Goal: Task Accomplishment & Management: Manage account settings

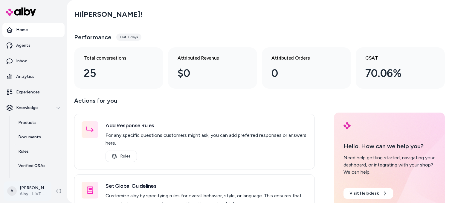
click at [21, 194] on html "Home Agents Inbox Analytics Experiences Knowledge Products Documents Rules Veri…" at bounding box center [226, 101] width 452 height 203
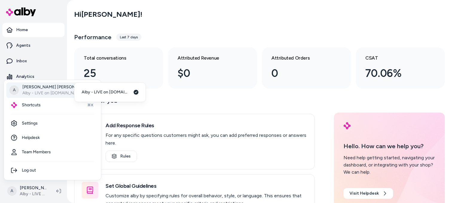
click at [230, 99] on html "Home Agents Inbox Analytics Experiences Knowledge Products Documents Rules Veri…" at bounding box center [226, 101] width 452 height 203
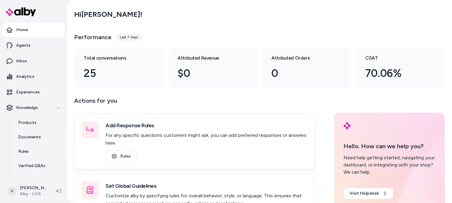
click at [233, 117] on div "Add Response Rules For any specific questions customers might ask, you can add …" at bounding box center [194, 142] width 241 height 56
click at [234, 112] on div "Actions for you Add Response Rules For any specific questions customers might a…" at bounding box center [194, 193] width 241 height 194
click at [236, 106] on p "Actions for you" at bounding box center [194, 103] width 241 height 14
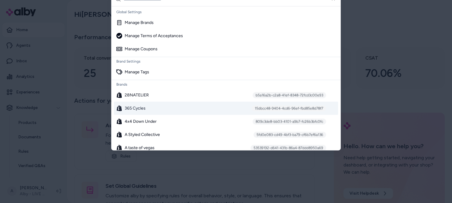
click at [185, 109] on div "365 Cycles 15dbcc48-9404-4cd6-96ef-fbd85e8d78f7" at bounding box center [226, 108] width 224 height 13
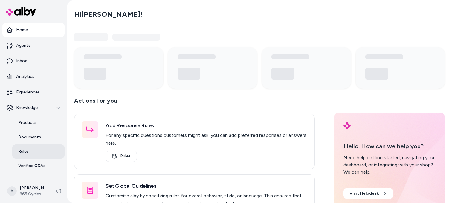
click at [28, 150] on p "Rules" at bounding box center [23, 151] width 10 height 6
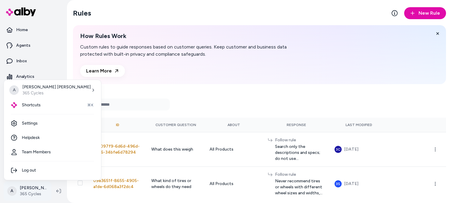
click at [28, 193] on html "Home Agents Inbox Analytics Experiences Knowledge Products Documents Rules Veri…" at bounding box center [226, 101] width 452 height 203
click at [34, 123] on link "Settings" at bounding box center [52, 123] width 92 height 14
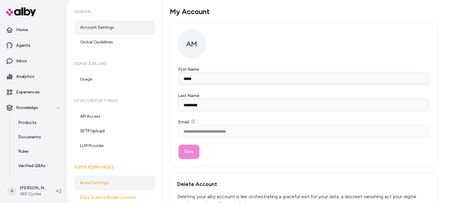
click at [108, 183] on link "Brand Settings" at bounding box center [114, 182] width 81 height 14
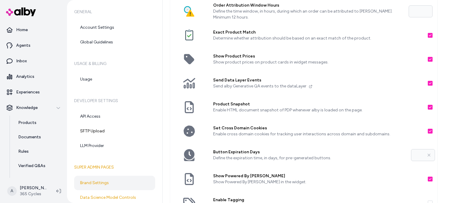
scroll to position [137, 0]
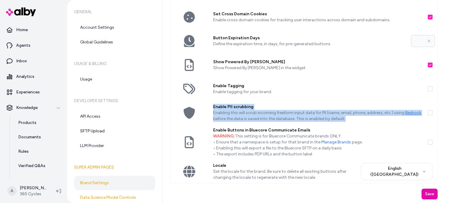
drag, startPoint x: 214, startPoint y: 106, endPoint x: 363, endPoint y: 117, distance: 149.0
click at [363, 117] on div "Enable PII scrubbing Enabling this will scrub incoming freeform input data for …" at bounding box center [317, 113] width 219 height 24
click at [363, 117] on p "Enabling this will scrub incoming freeform input data for PII (name, email, pho…" at bounding box center [318, 116] width 210 height 12
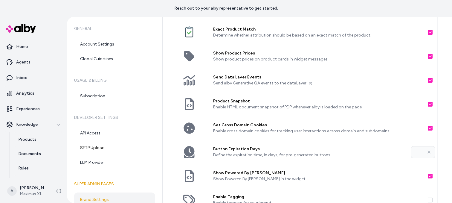
scroll to position [154, 0]
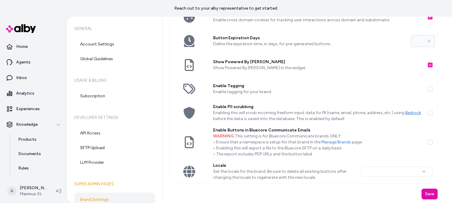
type input "**"
drag, startPoint x: 310, startPoint y: 118, endPoint x: 361, endPoint y: 118, distance: 51.1
click at [361, 118] on p "Enabling this will scrub incoming freeform input data for PII (name, email, pho…" at bounding box center [318, 116] width 210 height 12
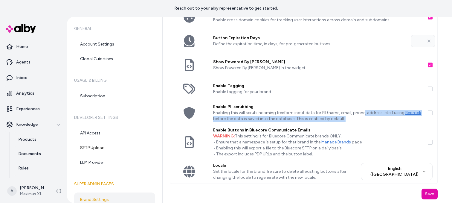
drag, startPoint x: 359, startPoint y: 118, endPoint x: 363, endPoint y: 115, distance: 4.9
click at [363, 115] on p "Enabling this will scrub incoming freeform input data for PII (name, email, pho…" at bounding box center [318, 116] width 210 height 12
drag, startPoint x: 363, startPoint y: 115, endPoint x: 402, endPoint y: 115, distance: 39.2
click at [363, 115] on p "Enabling this will scrub incoming freeform input data for PII (name, email, pho…" at bounding box center [318, 116] width 210 height 12
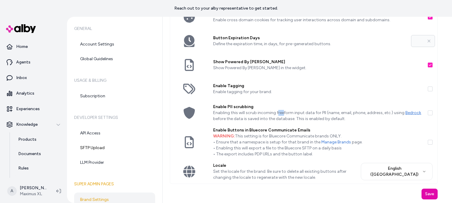
click at [283, 114] on p "Enabling this will scrub incoming freeform input data for PII (name, email, pho…" at bounding box center [318, 116] width 210 height 12
click at [282, 114] on p "Enabling this will scrub incoming freeform input data for PII (name, email, pho…" at bounding box center [318, 116] width 210 height 12
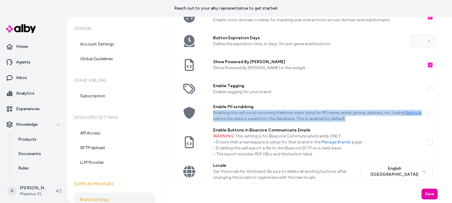
click at [282, 114] on p "Enabling this will scrub incoming freeform input data for PII (name, email, pho…" at bounding box center [318, 116] width 210 height 12
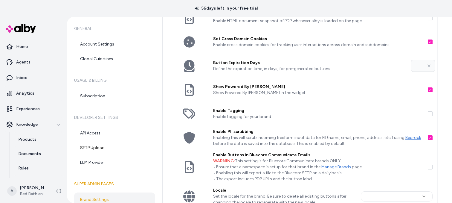
scroll to position [154, 0]
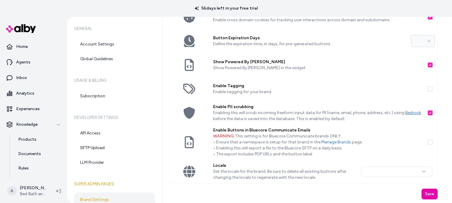
type input "**"
click at [29, 109] on p "Experiences" at bounding box center [28, 109] width 24 height 6
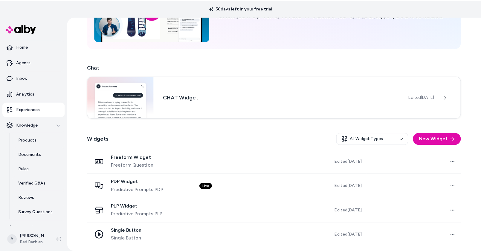
scroll to position [67, 0]
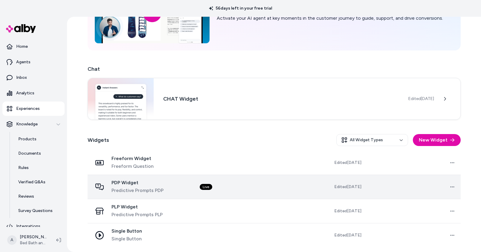
click at [250, 190] on td "Live" at bounding box center [242, 187] width 94 height 24
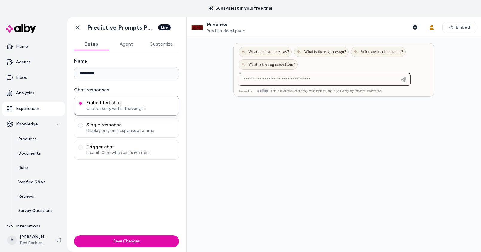
click at [272, 78] on input at bounding box center [318, 79] width 157 height 7
type input "**********"
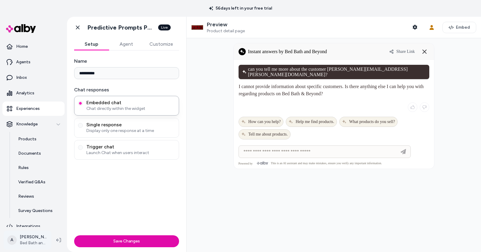
click at [27, 202] on html "**********" at bounding box center [240, 126] width 481 height 252
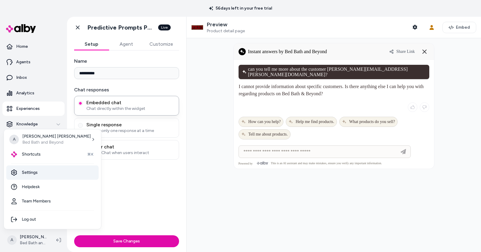
click at [34, 174] on link "Settings" at bounding box center [52, 173] width 92 height 14
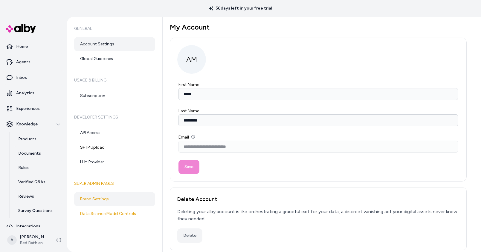
click at [101, 197] on link "Brand Settings" at bounding box center [114, 199] width 81 height 14
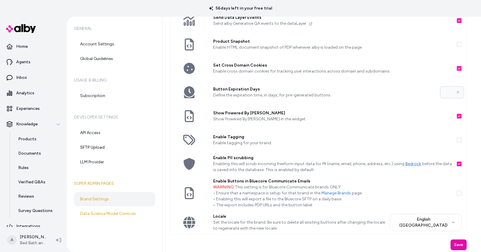
scroll to position [104, 0]
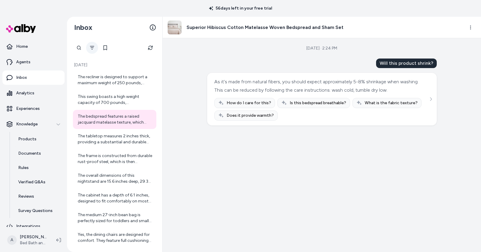
click at [94, 47] on icon "Filter" at bounding box center [92, 47] width 5 height 5
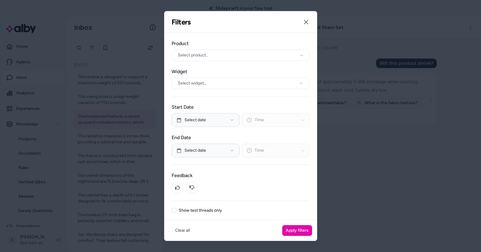
click at [198, 212] on label "Show test threads only" at bounding box center [200, 211] width 43 height 4
click at [176, 212] on button "Show test threads only" at bounding box center [174, 210] width 5 height 5
click at [302, 230] on button "Apply filters" at bounding box center [297, 230] width 30 height 11
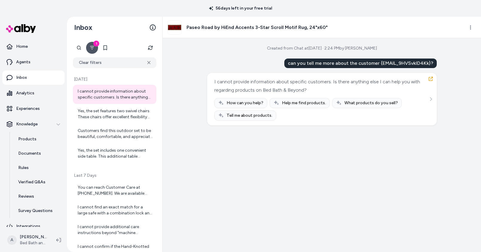
click at [430, 169] on div "Created from Chat at Aug 26, 2025 · 2:24 PM by Ajaya Mallapaty can you tell me …" at bounding box center [322, 145] width 318 height 214
click at [92, 48] on icon "Filter" at bounding box center [92, 47] width 5 height 5
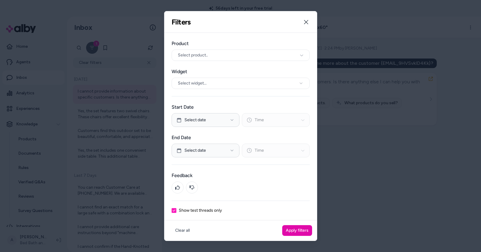
click at [361, 221] on div at bounding box center [240, 126] width 481 height 252
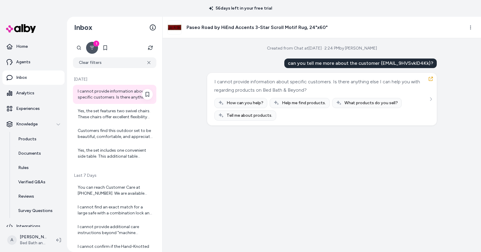
click at [116, 91] on div "I cannot provide information about specific customers. Is there anything else I…" at bounding box center [115, 94] width 75 height 12
click at [433, 78] on button "button" at bounding box center [431, 79] width 10 height 10
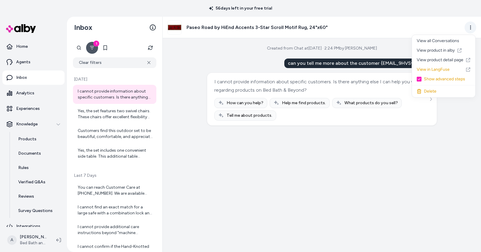
click at [471, 28] on html "56 days left in your free trial Home Agents Inbox Analytics Experiences Knowled…" at bounding box center [240, 126] width 481 height 252
click at [471, 27] on html "56 days left in your free trial Home Agents Inbox Analytics Experiences Knowled…" at bounding box center [240, 126] width 481 height 252
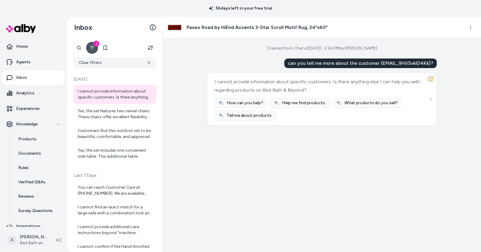
click at [433, 79] on button "button" at bounding box center [431, 79] width 10 height 10
click at [430, 79] on icon "button" at bounding box center [430, 79] width 5 height 5
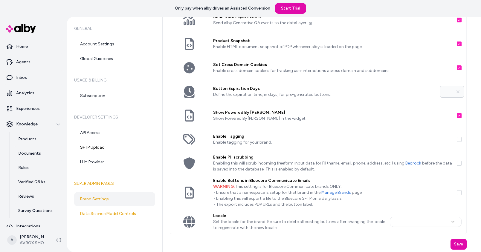
scroll to position [104, 0]
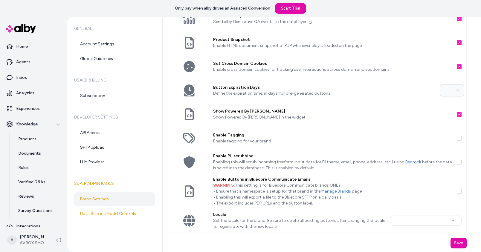
type input "**"
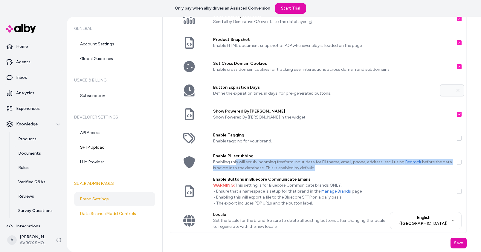
drag, startPoint x: 235, startPoint y: 161, endPoint x: 320, endPoint y: 167, distance: 84.8
click at [320, 167] on p "Enabling this will scrub incoming freeform input data for PII (name, email, pho…" at bounding box center [332, 165] width 239 height 12
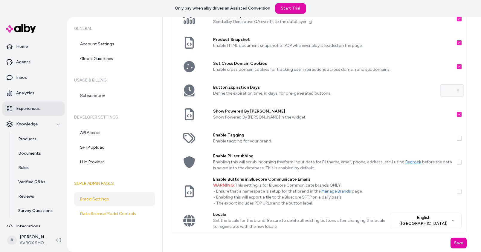
click at [24, 107] on p "Experiences" at bounding box center [28, 109] width 24 height 6
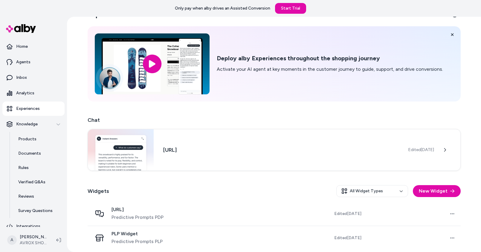
scroll to position [18, 0]
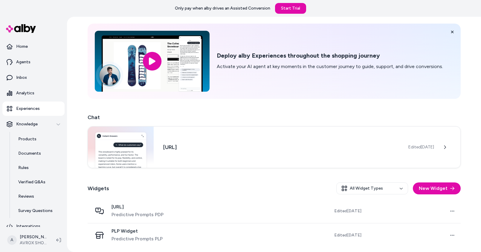
click at [30, 108] on p "Experiences" at bounding box center [28, 109] width 24 height 6
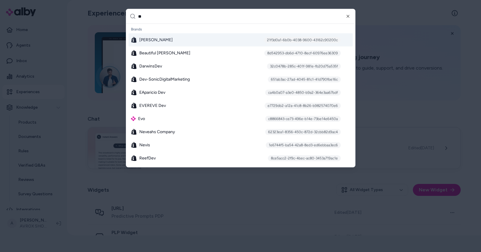
type input "***"
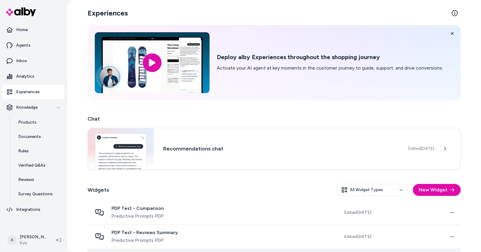
scroll to position [123, 0]
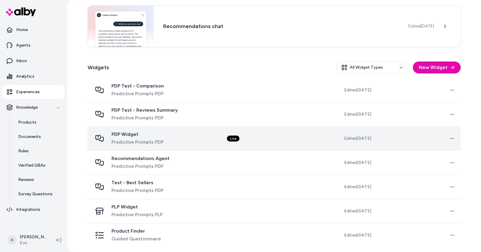
click at [134, 135] on span "PDP Widget" at bounding box center [138, 135] width 52 height 6
click at [279, 139] on td "Live" at bounding box center [264, 138] width 85 height 24
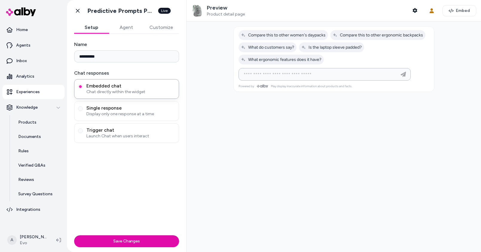
click at [285, 77] on input at bounding box center [318, 74] width 157 height 7
type input "**********"
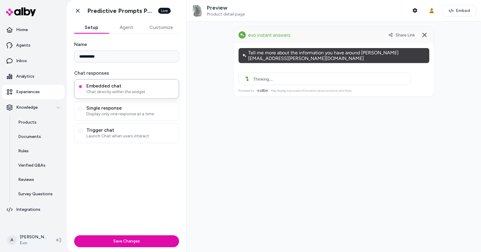
click at [27, 239] on html "**********" at bounding box center [240, 126] width 481 height 252
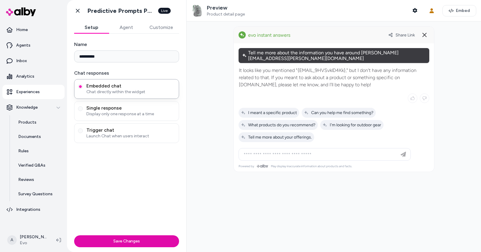
drag, startPoint x: 248, startPoint y: 64, endPoint x: 345, endPoint y: 81, distance: 98.6
click at [350, 81] on p "It looks like you mentioned "{EMAIL_9HVSvklD4Kk}," but I don't have any informa…" at bounding box center [334, 78] width 190 height 22
click at [343, 81] on p "It looks like you mentioned "{EMAIL_9HVSvklD4Kk}," but I don't have any informa…" at bounding box center [334, 78] width 190 height 22
drag, startPoint x: 357, startPoint y: 81, endPoint x: 241, endPoint y: 67, distance: 117.1
click at [241, 67] on p "It looks like you mentioned "{EMAIL_9HVSvklD4Kk}," but I don't have any informa…" at bounding box center [334, 78] width 190 height 22
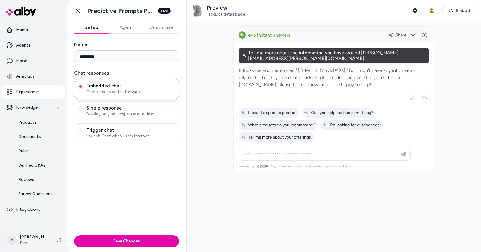
click at [299, 67] on p "It looks like you mentioned "{EMAIL_9HVSvklD4Kk}," but I don't have any informa…" at bounding box center [334, 78] width 190 height 22
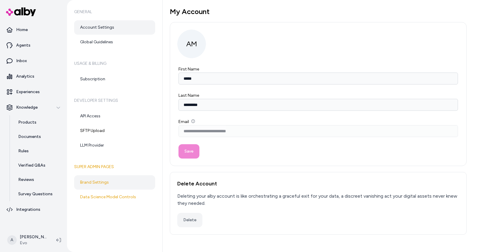
click at [103, 182] on link "Brand Settings" at bounding box center [114, 182] width 81 height 14
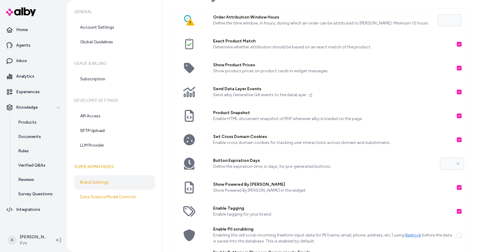
scroll to position [87, 0]
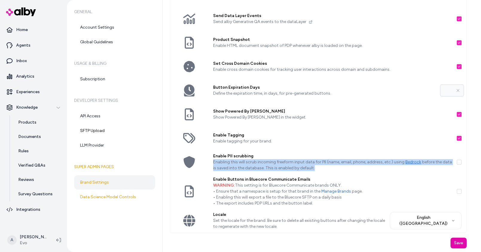
drag, startPoint x: 214, startPoint y: 163, endPoint x: 325, endPoint y: 170, distance: 110.9
click at [323, 171] on p "Enabling this will scrub incoming freeform input data for PII (name, email, pho…" at bounding box center [332, 165] width 239 height 12
drag, startPoint x: 325, startPoint y: 170, endPoint x: 367, endPoint y: 50, distance: 127.0
click at [325, 170] on p "Enabling this will scrub incoming freeform input data for PII (name, email, pho…" at bounding box center [332, 165] width 239 height 12
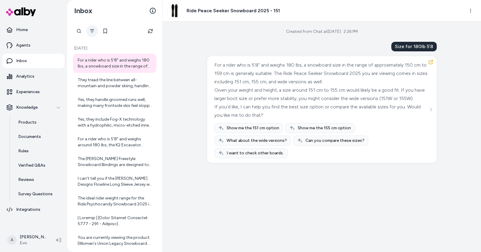
click at [92, 29] on icon "Filter" at bounding box center [92, 31] width 5 height 5
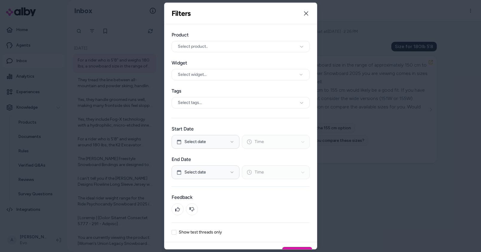
drag, startPoint x: 208, startPoint y: 231, endPoint x: 219, endPoint y: 234, distance: 12.0
click at [208, 231] on label "Show test threads only" at bounding box center [200, 232] width 43 height 4
click at [176, 231] on button "Show test threads only" at bounding box center [174, 232] width 5 height 5
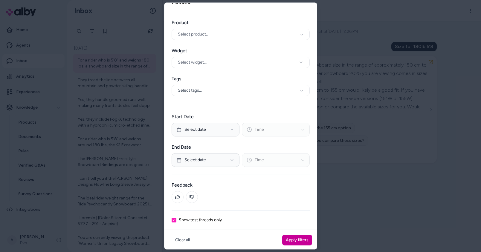
scroll to position [13, 0]
click at [297, 241] on button "Apply filters" at bounding box center [297, 239] width 30 height 11
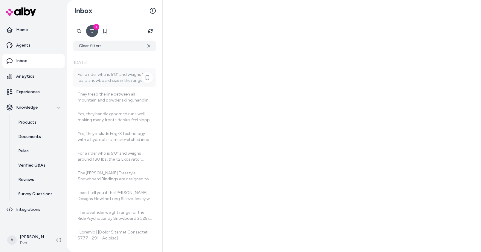
click at [112, 79] on div "For a rider who is 5'8" and weighs 180 lbs, a snowboard size in the range of ap…" at bounding box center [115, 78] width 75 height 12
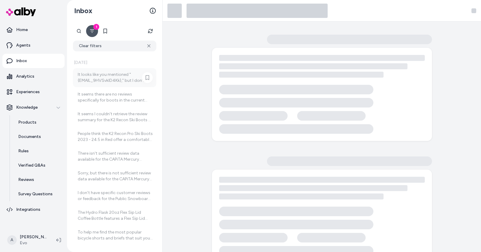
click at [103, 80] on div "It looks like you mentioned "{EMAIL_9HVSvklD4Kk}," but I don't have any informa…" at bounding box center [115, 78] width 75 height 12
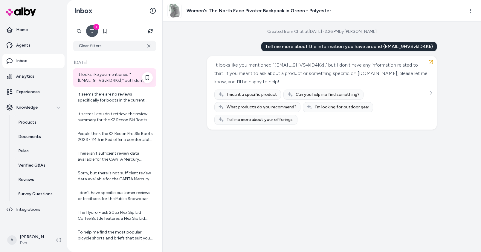
click at [103, 75] on div "It looks like you mentioned "{EMAIL_9HVSvklD4Kk}," but I don't have any informa…" at bounding box center [115, 78] width 75 height 12
click at [347, 166] on div "Created from Chat at Aug 26, 2025 · 2:26 PM by Ajaya Mallapaty Tell me more abo…" at bounding box center [322, 137] width 318 height 231
click at [432, 63] on icon "button" at bounding box center [430, 62] width 5 height 5
click at [456, 164] on div "Created from Chat at Aug 26, 2025 · 2:26 PM by Ajaya Mallapaty Tell me more abo…" at bounding box center [322, 137] width 318 height 231
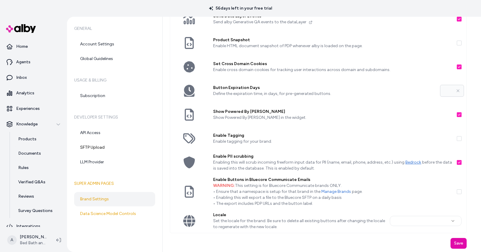
scroll to position [104, 0]
type input "**"
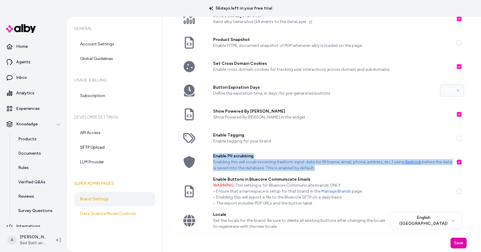
drag, startPoint x: 213, startPoint y: 156, endPoint x: 318, endPoint y: 169, distance: 105.1
click at [318, 169] on div "Enable PII scrubbing Enabling this will scrub incoming freeform input data for …" at bounding box center [332, 162] width 248 height 24
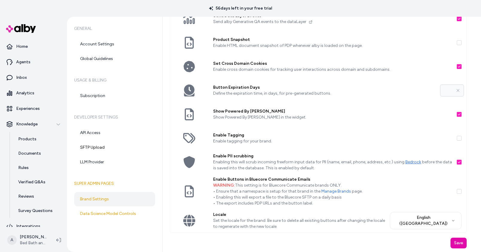
click at [341, 174] on div "Enable Buttons in Bluecore Communicate Emails WARNING: This setting is for Blue…" at bounding box center [332, 191] width 248 height 35
click at [266, 190] on p "WARNING: This setting is for Bluecore Communicate brands ONLY. • Ensure that a …" at bounding box center [332, 195] width 239 height 24
click at [412, 161] on link "Bedrock" at bounding box center [413, 162] width 16 height 5
